Goal: Obtain resource: Download file/media

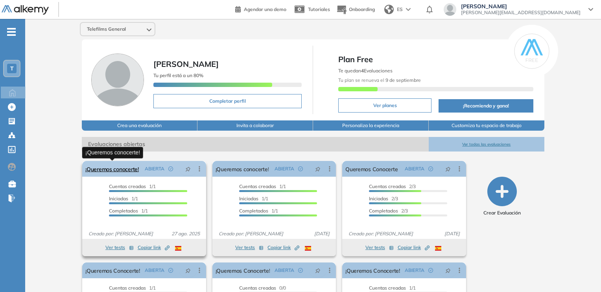
click at [133, 171] on link "¡Queremos conocerte!" at bounding box center [112, 169] width 54 height 16
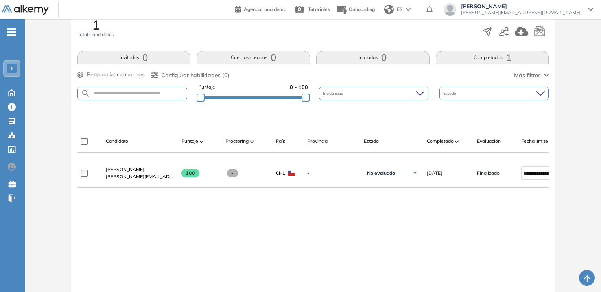
scroll to position [192, 0]
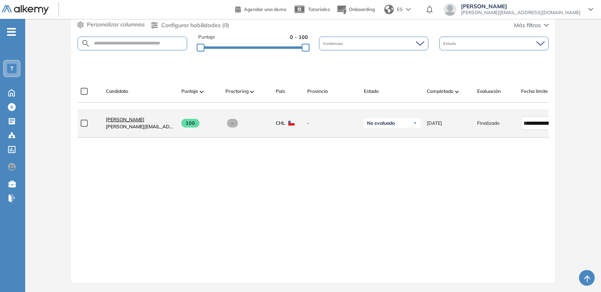
click at [127, 116] on span "[PERSON_NAME]" at bounding box center [125, 119] width 39 height 6
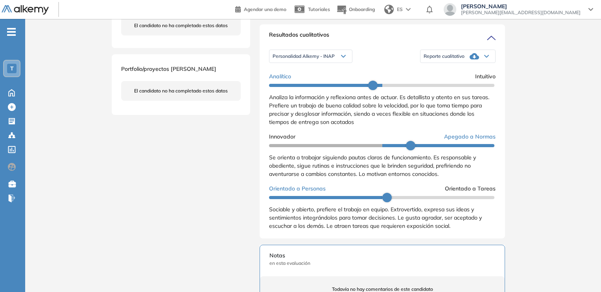
click at [318, 59] on span "Personalidad Alkemy - INAP" at bounding box center [304, 56] width 62 height 6
click at [312, 88] on li "Personalidad - MBTI" at bounding box center [293, 84] width 41 height 8
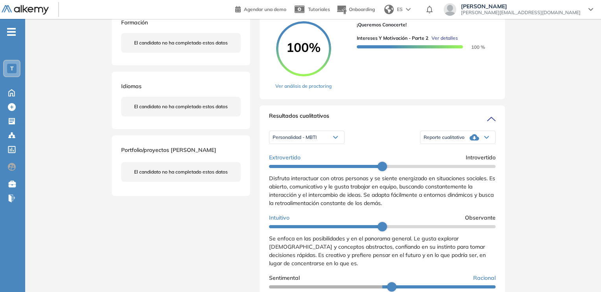
scroll to position [142, 0]
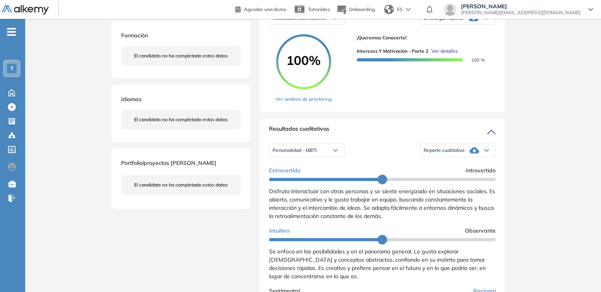
click at [442, 153] on span "Reporte cualitativo" at bounding box center [444, 150] width 41 height 6
click at [453, 136] on div "Resultados cualitativos" at bounding box center [382, 131] width 227 height 13
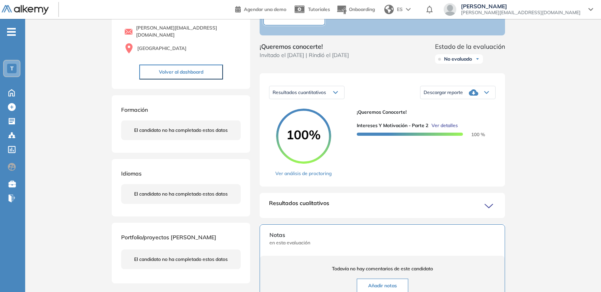
scroll to position [63, 0]
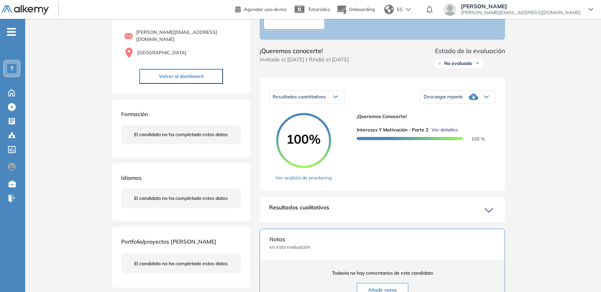
click at [443, 100] on span "Descargar reporte" at bounding box center [443, 97] width 39 height 6
click at [456, 114] on li "Descargar informe completo" at bounding box center [453, 110] width 58 height 8
click at [294, 98] on div "Resultados cuantitativos" at bounding box center [307, 97] width 75 height 13
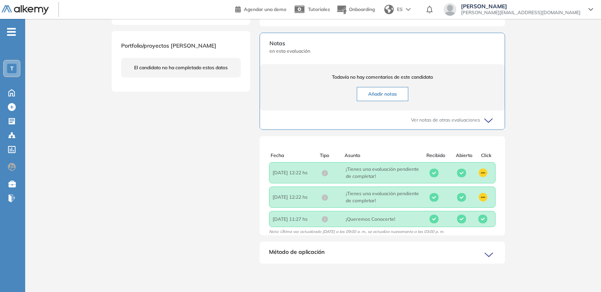
scroll to position [266, 0]
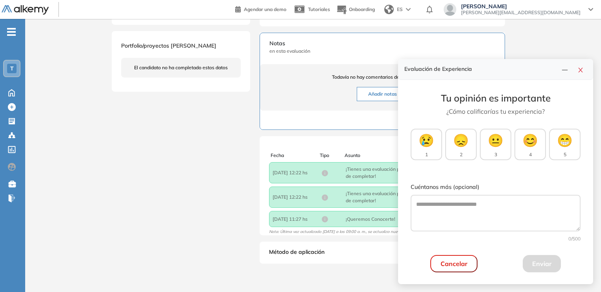
click at [270, 128] on div "Ver notas de otras evaluaciones" at bounding box center [383, 120] width 226 height 19
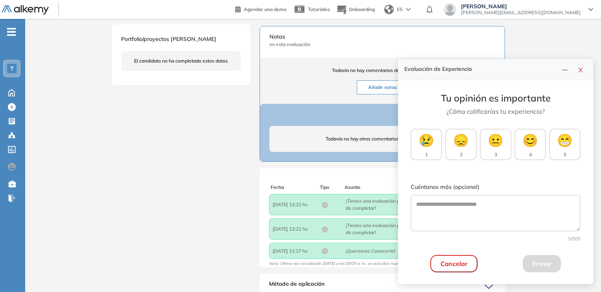
click at [591, 69] on div "Evaluación de Experiencia" at bounding box center [495, 69] width 195 height 21
click at [581, 74] on button "button" at bounding box center [581, 69] width 13 height 11
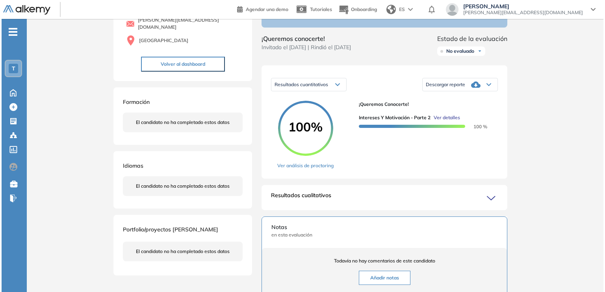
scroll to position [69, 0]
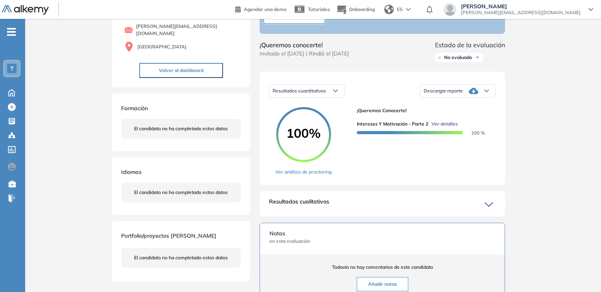
click at [468, 99] on div "Descargar reporte" at bounding box center [458, 91] width 75 height 16
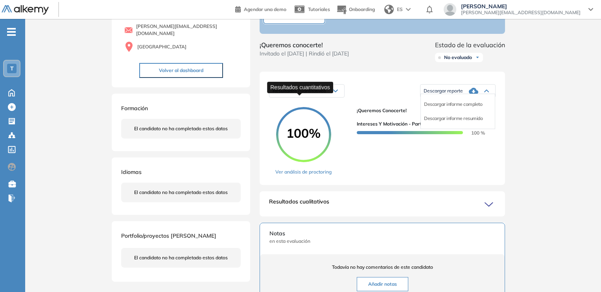
click at [298, 94] on span "Resultados cuantitativos" at bounding box center [300, 91] width 54 height 6
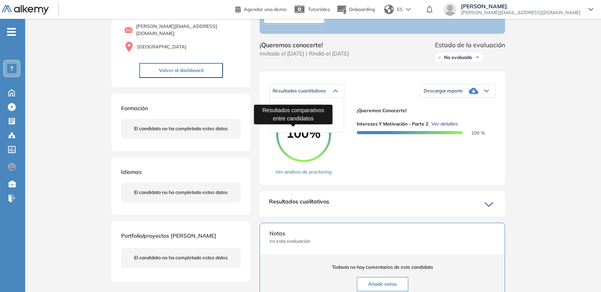
click at [296, 125] on span "Resultados relativos" at bounding box center [293, 122] width 41 height 6
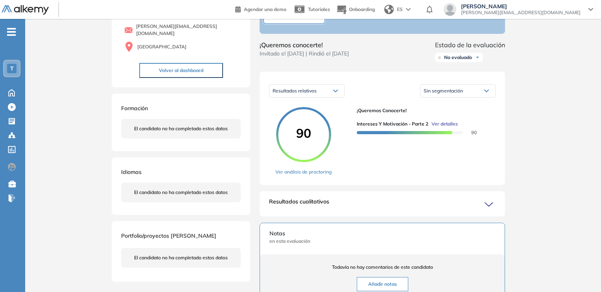
click at [456, 92] on div "Sin segmentación" at bounding box center [458, 91] width 75 height 13
click at [456, 94] on div "Sin segmentación" at bounding box center [458, 91] width 75 height 13
click at [442, 128] on span "Ver detalles" at bounding box center [445, 123] width 26 height 7
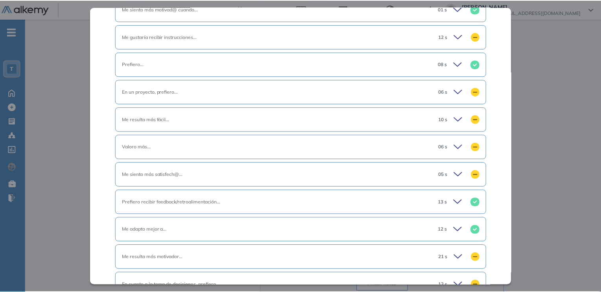
scroll to position [525, 0]
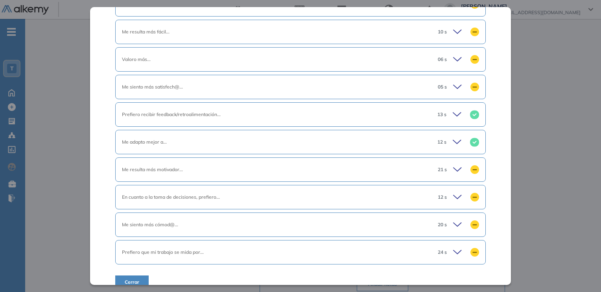
click at [559, 104] on div "Inicio Alkymetrics Evaluaciones Dashboard Candidato Intereses y Motivación - Pa…" at bounding box center [313, 235] width 576 height 571
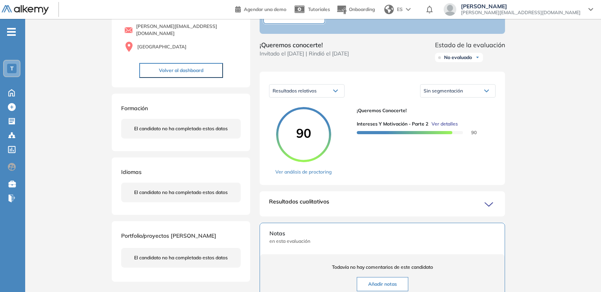
scroll to position [211, 0]
